Goal: Task Accomplishment & Management: Manage account settings

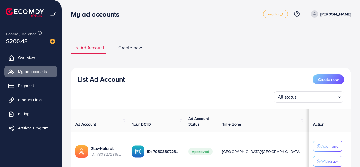
scroll to position [46, 0]
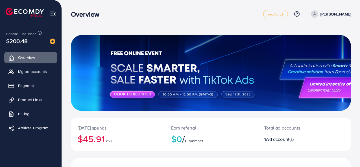
click at [45, 73] on span "My ad accounts" at bounding box center [32, 72] width 29 height 6
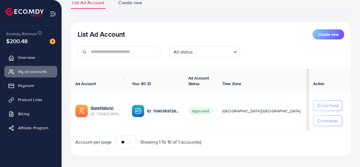
scroll to position [45, 0]
